Goal: Task Accomplishment & Management: Manage account settings

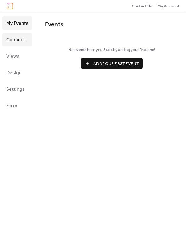
click at [19, 43] on span "Connect" at bounding box center [15, 40] width 19 height 10
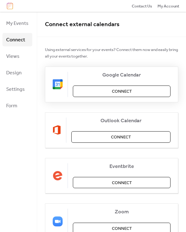
click at [125, 91] on span "Connect" at bounding box center [122, 91] width 20 height 6
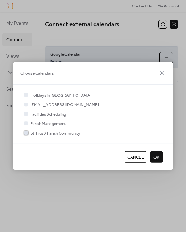
click at [42, 131] on span "St. Pius X Parish Community" at bounding box center [55, 133] width 50 height 6
click at [152, 154] on button "OK" at bounding box center [156, 156] width 13 height 11
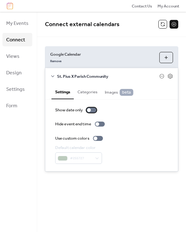
click at [93, 110] on div at bounding box center [92, 110] width 10 height 5
click at [93, 110] on div at bounding box center [94, 110] width 4 height 4
click at [94, 89] on button "Categories" at bounding box center [87, 91] width 27 height 14
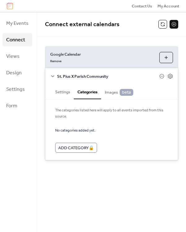
click at [116, 89] on span "Images beta" at bounding box center [119, 92] width 29 height 7
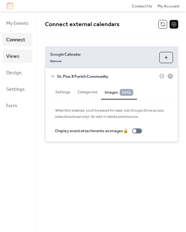
click at [21, 51] on link "Views" at bounding box center [17, 55] width 30 height 13
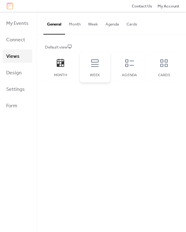
click at [97, 67] on icon at bounding box center [95, 63] width 10 height 10
click at [97, 24] on button "Week" at bounding box center [93, 23] width 17 height 22
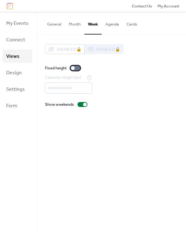
click at [77, 67] on div at bounding box center [76, 68] width 10 height 5
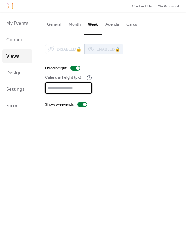
drag, startPoint x: 78, startPoint y: 89, endPoint x: 48, endPoint y: 90, distance: 30.5
click at [48, 90] on input "***" at bounding box center [68, 87] width 47 height 11
click at [85, 90] on input "***" at bounding box center [68, 87] width 47 height 11
type input "***"
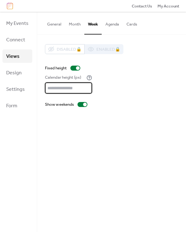
type input "***"
click at [117, 94] on div "Disabled 🔒 Enabled 🔒 Fixed height Calendar height (px) *** Show weekends" at bounding box center [112, 76] width 134 height 64
click at [132, 23] on button "Cards" at bounding box center [132, 23] width 18 height 22
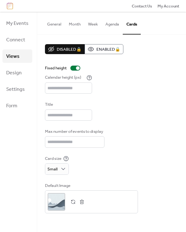
click at [54, 23] on button "General" at bounding box center [55, 23] width 22 height 22
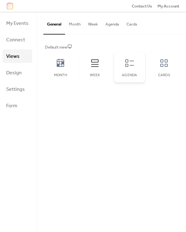
click at [132, 62] on icon at bounding box center [130, 63] width 10 height 10
click at [161, 70] on div "Cards" at bounding box center [164, 67] width 31 height 30
click at [53, 70] on div "Month" at bounding box center [60, 67] width 31 height 30
click at [76, 23] on button "Month" at bounding box center [74, 23] width 19 height 22
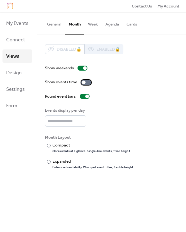
click at [85, 81] on div at bounding box center [84, 82] width 4 height 4
click at [85, 95] on div at bounding box center [85, 96] width 10 height 5
click at [48, 143] on div "​" at bounding box center [48, 145] width 6 height 6
click at [24, 71] on link "Design" at bounding box center [17, 72] width 30 height 13
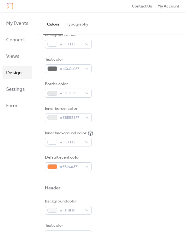
scroll to position [115, 0]
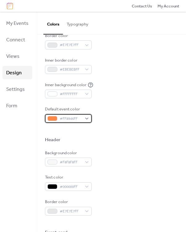
click at [79, 118] on span "#FF8946FF" at bounding box center [71, 119] width 22 height 6
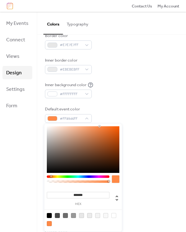
click at [94, 192] on input "*******" at bounding box center [78, 195] width 63 height 7
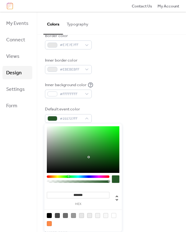
type input "*******"
click at [142, 168] on div "Background color #F8F8F8FF Text color #000000FF Border color #E7E7E7FF" at bounding box center [112, 183] width 134 height 66
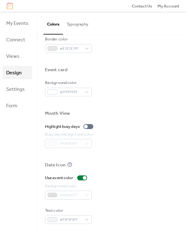
scroll to position [278, 0]
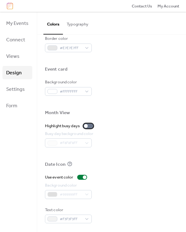
click at [90, 123] on div at bounding box center [89, 125] width 10 height 5
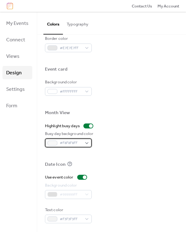
click at [80, 140] on span "#F8F8F8FF" at bounding box center [71, 143] width 22 height 6
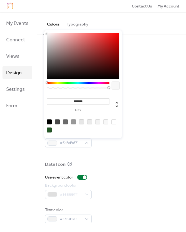
click at [50, 128] on div at bounding box center [49, 129] width 5 height 5
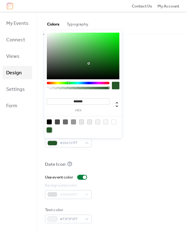
type input "**"
click at [69, 87] on div at bounding box center [78, 88] width 61 height 2
click at [56, 87] on div at bounding box center [78, 88] width 61 height 2
click at [50, 87] on div at bounding box center [78, 88] width 61 height 2
click at [52, 88] on div at bounding box center [52, 88] width 2 height 2
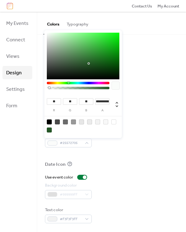
type input "**********"
click at [50, 88] on div at bounding box center [50, 88] width 2 height 2
click at [72, 21] on button "Typography" at bounding box center [77, 23] width 29 height 22
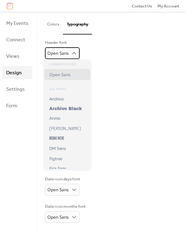
click at [67, 52] on span "Open Sans" at bounding box center [58, 53] width 21 height 6
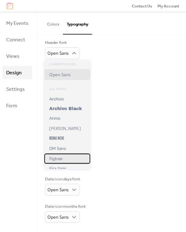
click at [73, 160] on div "Figtree" at bounding box center [67, 159] width 46 height 10
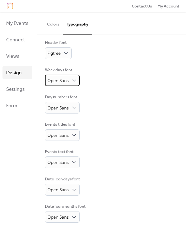
click at [66, 77] on span "Open Sans" at bounding box center [58, 80] width 21 height 6
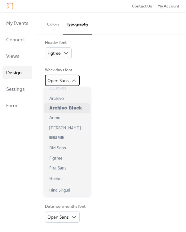
scroll to position [46, 0]
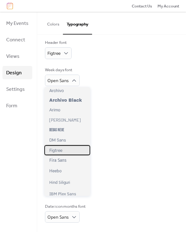
click at [66, 153] on div "Figtree" at bounding box center [67, 150] width 46 height 10
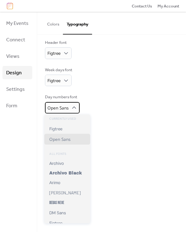
click at [62, 105] on span "Open Sans" at bounding box center [58, 108] width 21 height 6
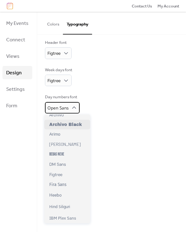
scroll to position [69, 0]
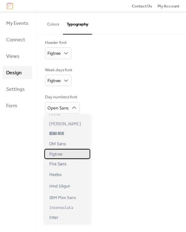
click at [68, 155] on div "Figtree" at bounding box center [67, 154] width 46 height 10
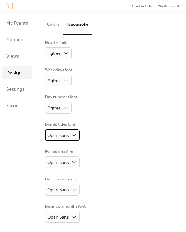
click at [64, 134] on span "Open Sans" at bounding box center [58, 135] width 21 height 6
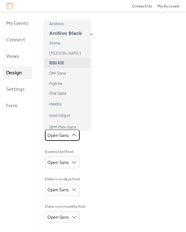
scroll to position [46, 0]
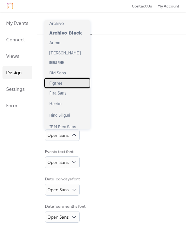
click at [68, 85] on div "Figtree" at bounding box center [67, 83] width 46 height 10
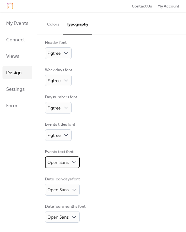
click at [64, 159] on span "Open Sans" at bounding box center [58, 162] width 21 height 6
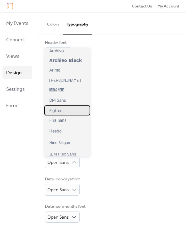
click at [69, 112] on div "Figtree" at bounding box center [67, 110] width 46 height 10
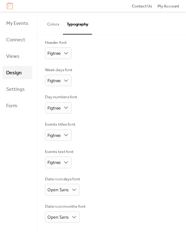
scroll to position [50, 0]
click at [63, 189] on span "Open Sans" at bounding box center [58, 190] width 21 height 6
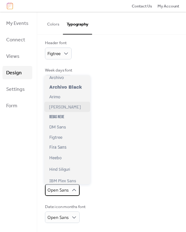
scroll to position [69, 0]
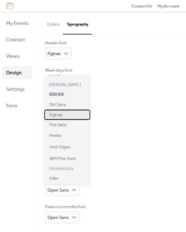
click at [73, 116] on div "Figtree" at bounding box center [67, 115] width 46 height 10
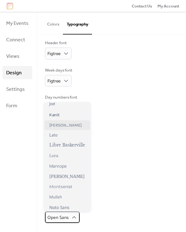
scroll to position [184, 0]
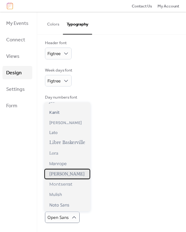
click at [76, 177] on span "[PERSON_NAME]" at bounding box center [66, 173] width 35 height 5
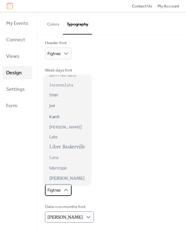
scroll to position [161, 0]
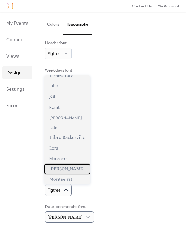
click at [66, 169] on span "[PERSON_NAME]" at bounding box center [66, 168] width 35 height 5
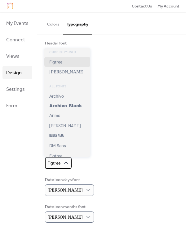
click at [61, 161] on div "Figtree" at bounding box center [58, 162] width 27 height 11
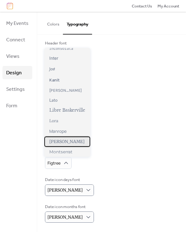
click at [66, 139] on div "[PERSON_NAME]" at bounding box center [67, 141] width 46 height 10
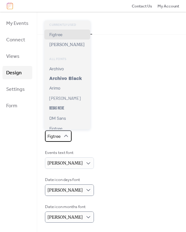
click at [57, 135] on span "Figtree" at bounding box center [54, 136] width 13 height 5
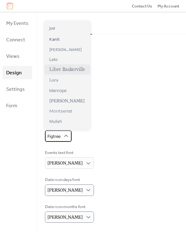
scroll to position [207, 0]
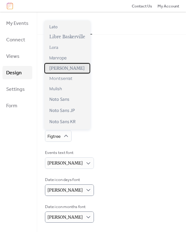
click at [64, 71] on span "[PERSON_NAME]" at bounding box center [66, 68] width 35 height 5
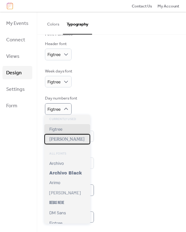
click at [62, 138] on span "[PERSON_NAME]" at bounding box center [66, 138] width 35 height 5
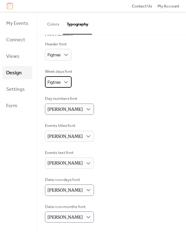
click at [61, 80] on div "Figtree" at bounding box center [58, 81] width 27 height 11
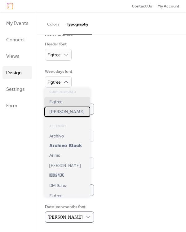
click at [63, 111] on span "[PERSON_NAME]" at bounding box center [66, 111] width 35 height 5
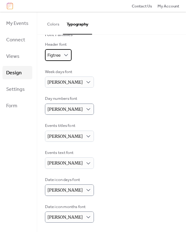
click at [57, 54] on span "Figtree" at bounding box center [54, 55] width 13 height 5
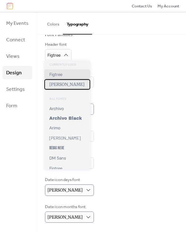
click at [60, 83] on span "[PERSON_NAME]" at bounding box center [66, 84] width 35 height 5
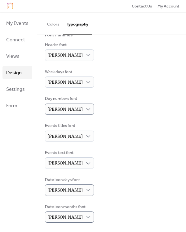
scroll to position [0, 0]
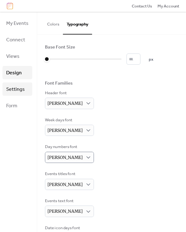
click at [16, 90] on span "Settings" at bounding box center [15, 90] width 19 height 10
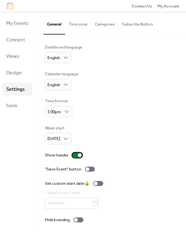
click at [76, 154] on div at bounding box center [77, 155] width 10 height 5
click at [76, 154] on div at bounding box center [75, 155] width 4 height 4
click at [76, 154] on div at bounding box center [77, 155] width 10 height 5
click at [79, 217] on div at bounding box center [79, 219] width 10 height 5
click at [80, 26] on button "Time zone" at bounding box center [78, 23] width 26 height 22
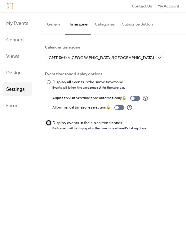
click at [61, 124] on div "Display events in their local time zones" at bounding box center [100, 123] width 94 height 6
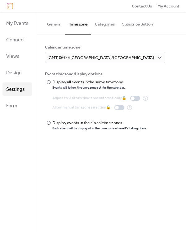
click at [104, 21] on button "Categories" at bounding box center [104, 23] width 27 height 22
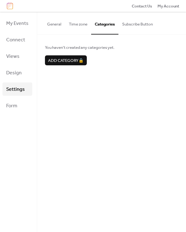
click at [140, 22] on button "Subscribe Button" at bounding box center [138, 23] width 38 height 22
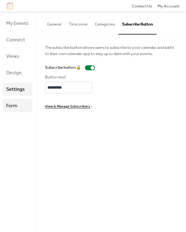
click at [7, 105] on span "Form" at bounding box center [11, 106] width 11 height 10
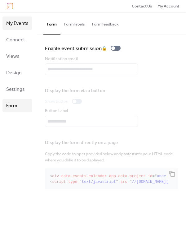
click at [29, 24] on link "My Events" at bounding box center [17, 22] width 30 height 13
